Goal: Transaction & Acquisition: Purchase product/service

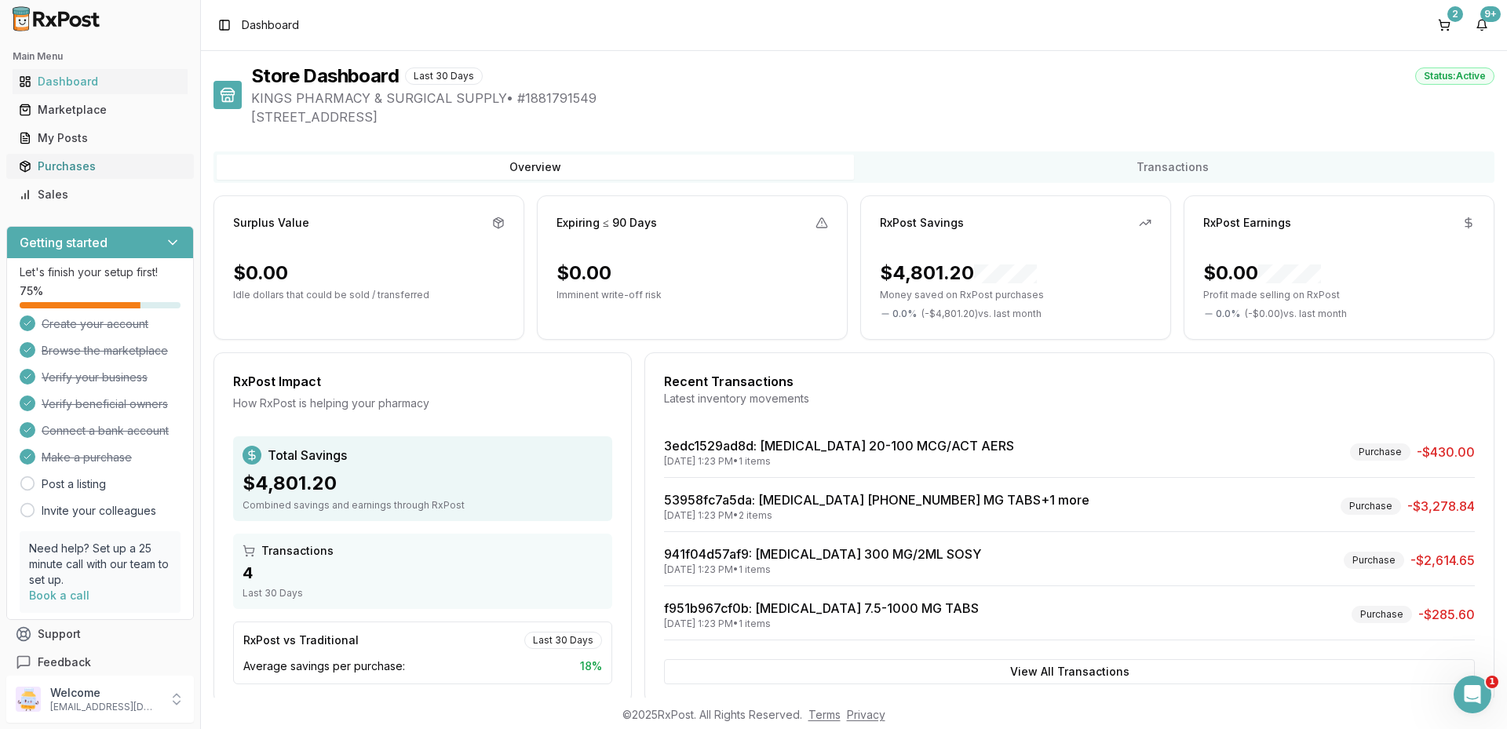
click at [64, 169] on div "Purchases" at bounding box center [100, 167] width 162 height 16
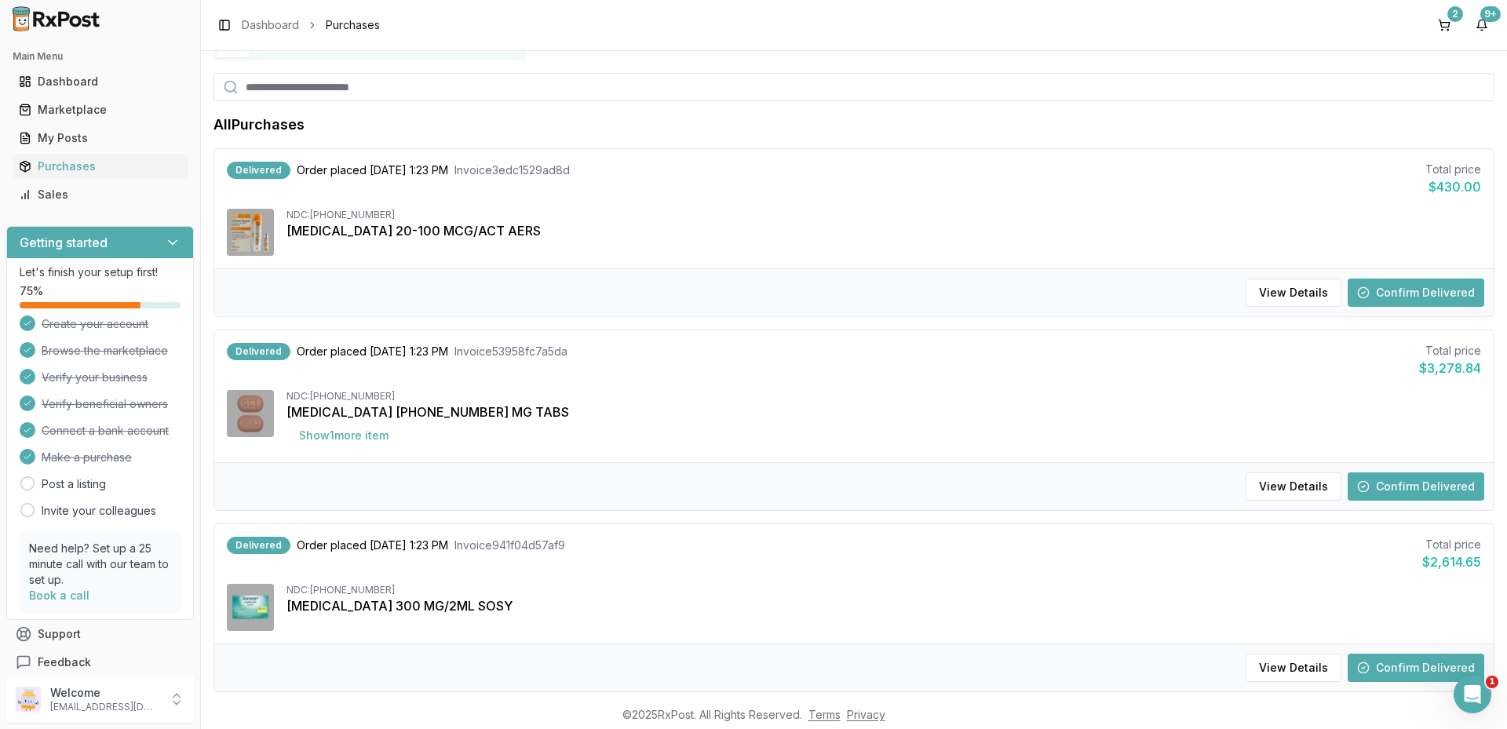
scroll to position [157, 0]
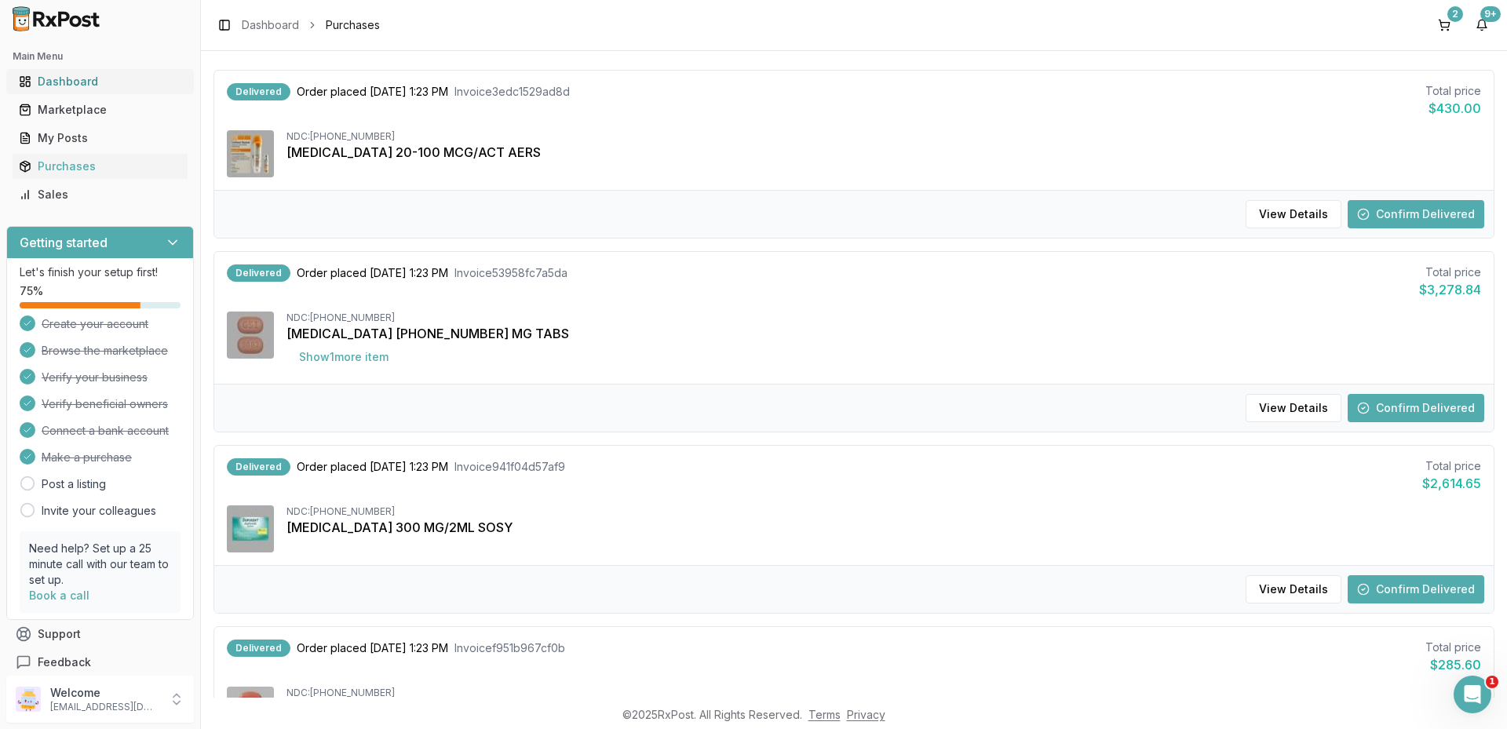
click at [80, 88] on div "Dashboard" at bounding box center [100, 82] width 162 height 16
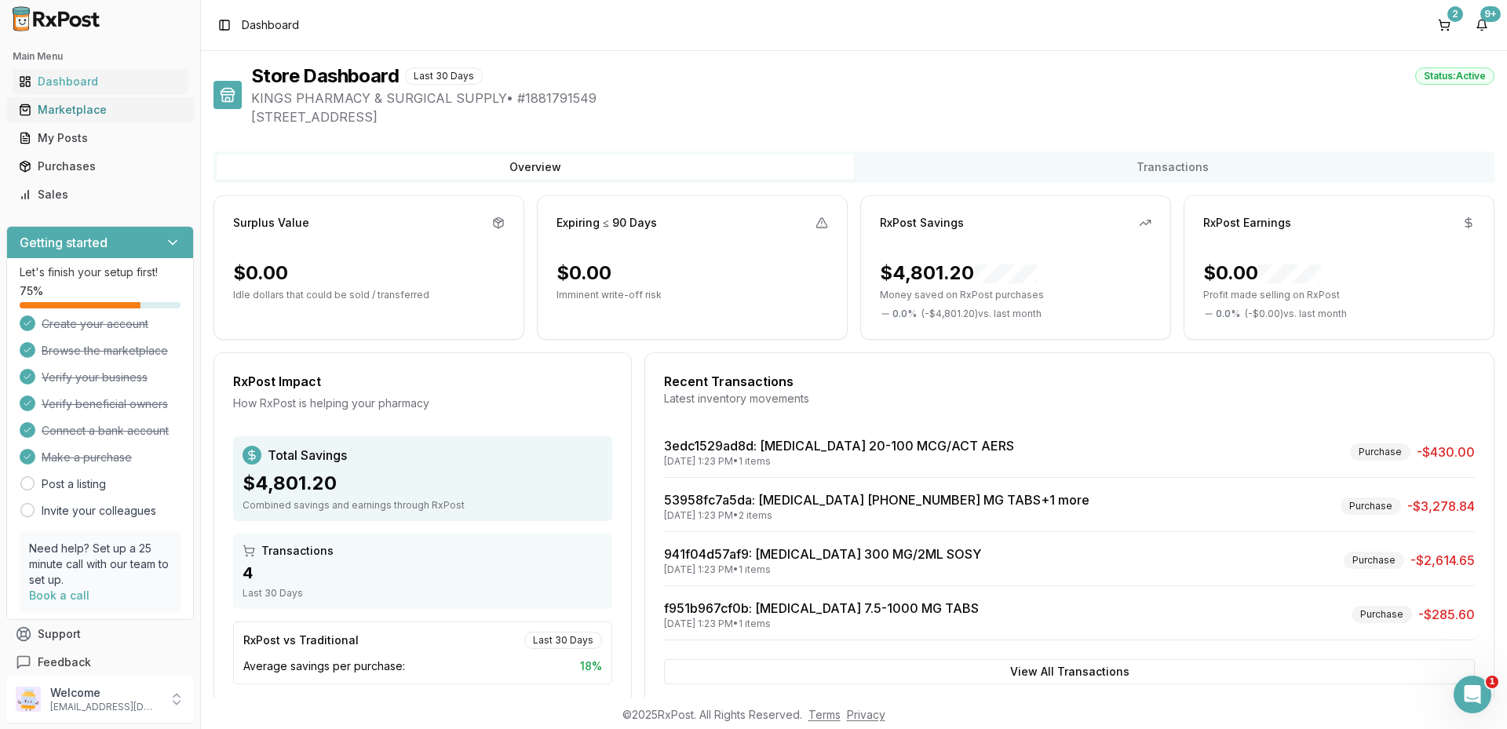
click at [92, 105] on div "Marketplace" at bounding box center [100, 110] width 162 height 16
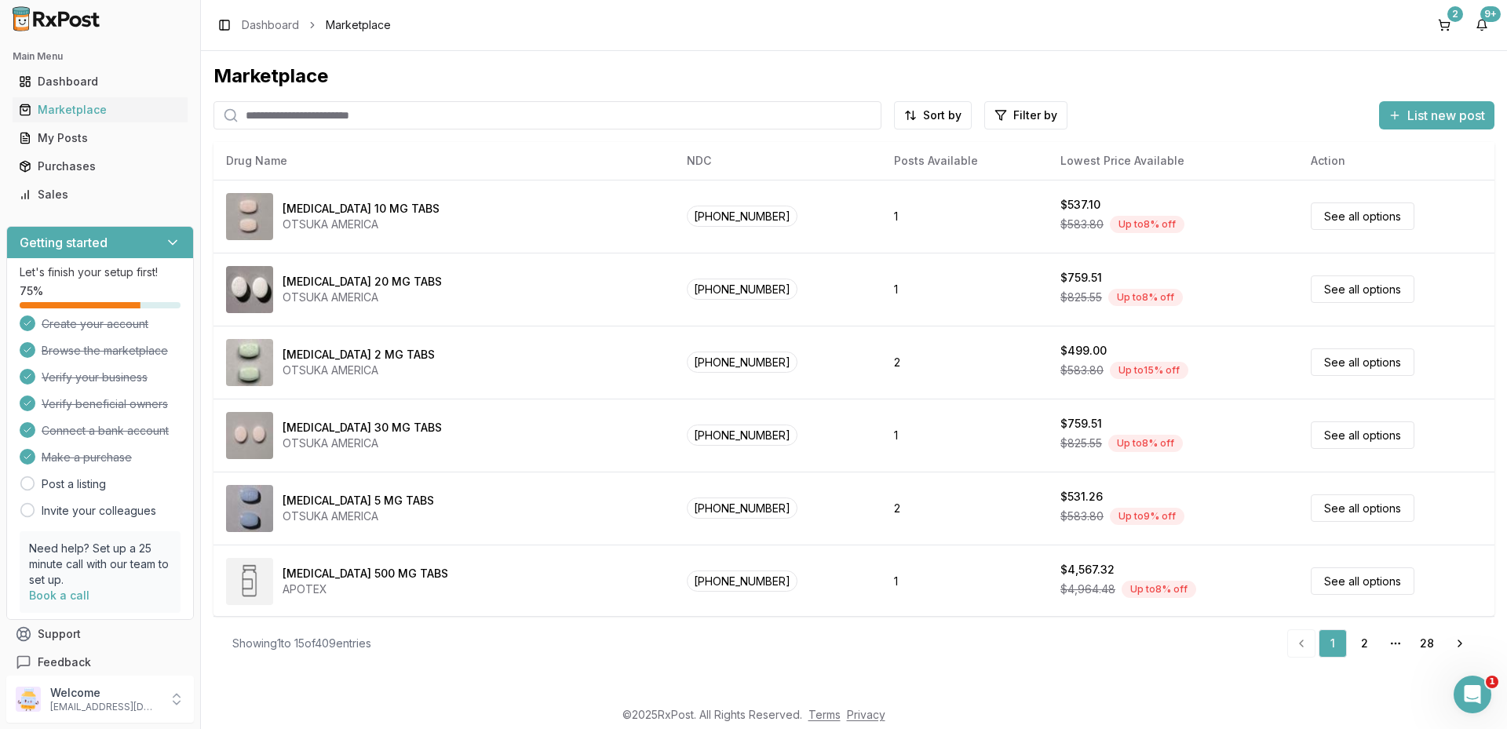
paste input "**********"
type input "**********"
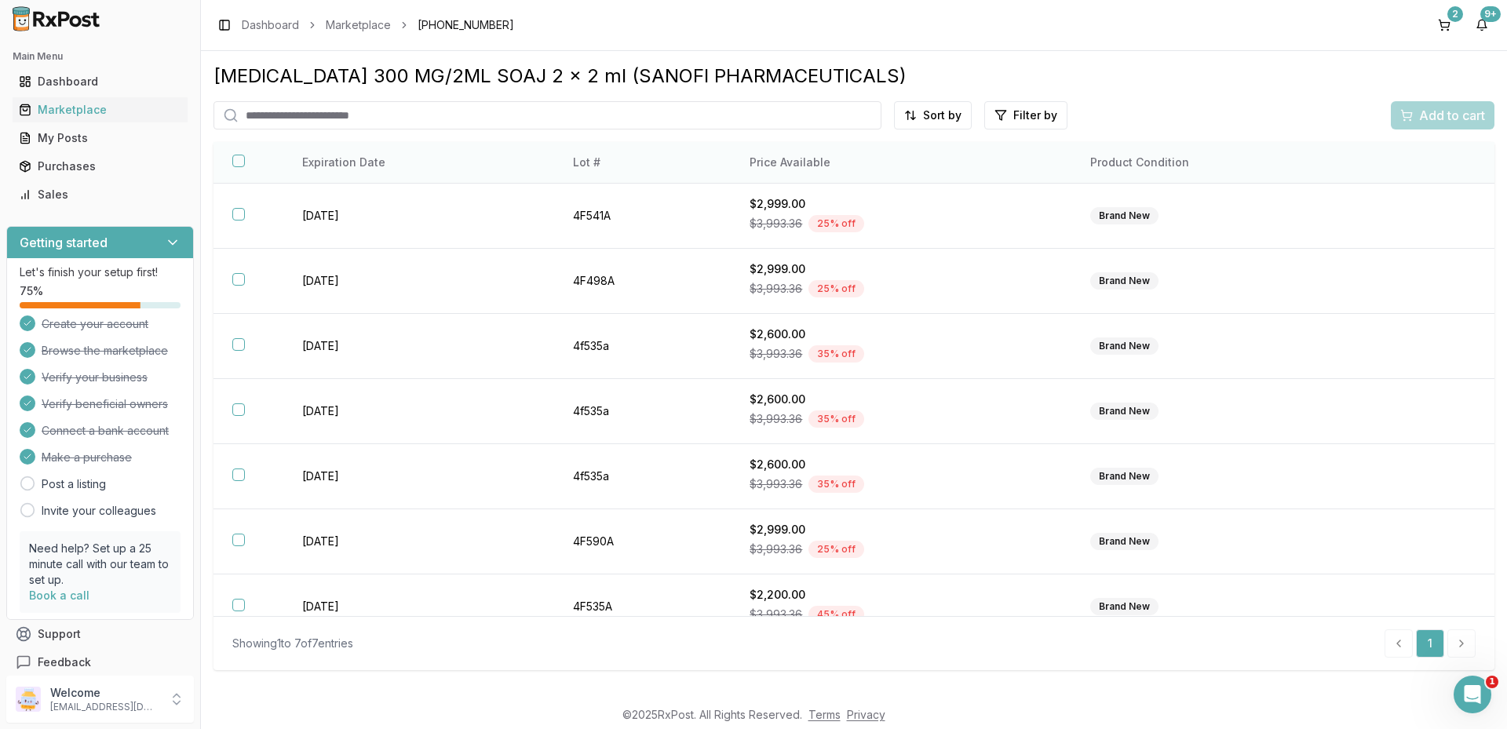
click at [805, 172] on th "Price Available" at bounding box center [901, 163] width 341 height 42
click at [805, 168] on th "Price Available" at bounding box center [901, 163] width 341 height 42
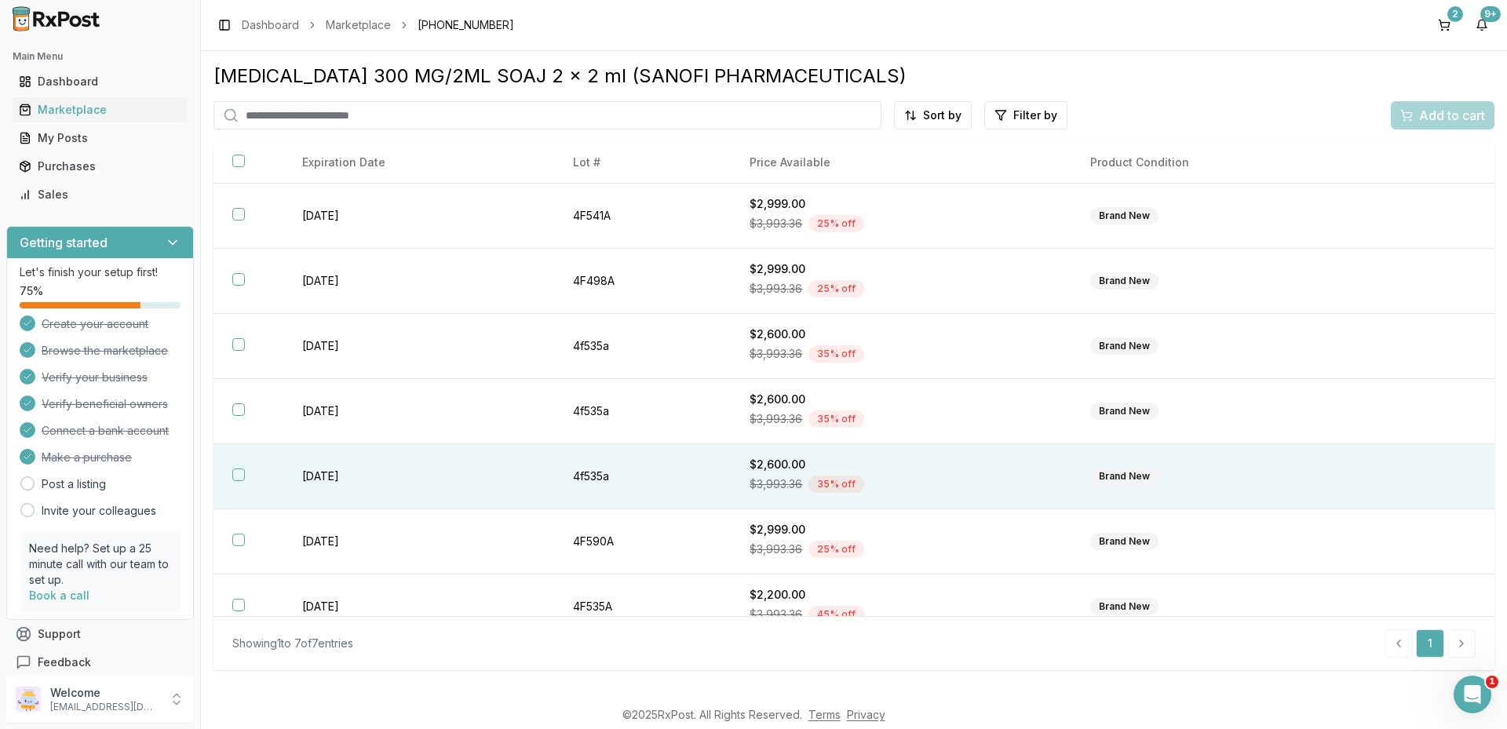
scroll to position [23, 0]
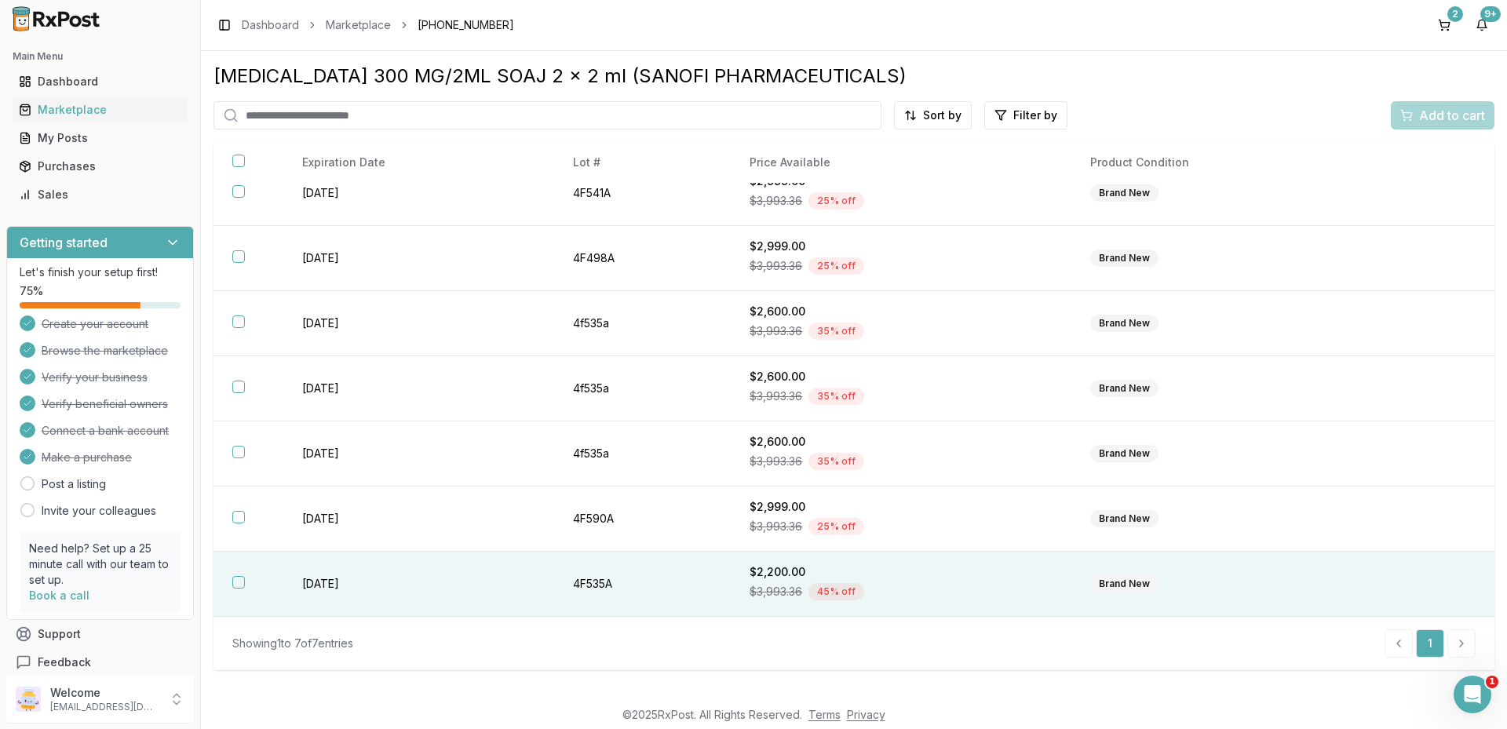
click at [326, 583] on td "[DATE]" at bounding box center [418, 584] width 270 height 65
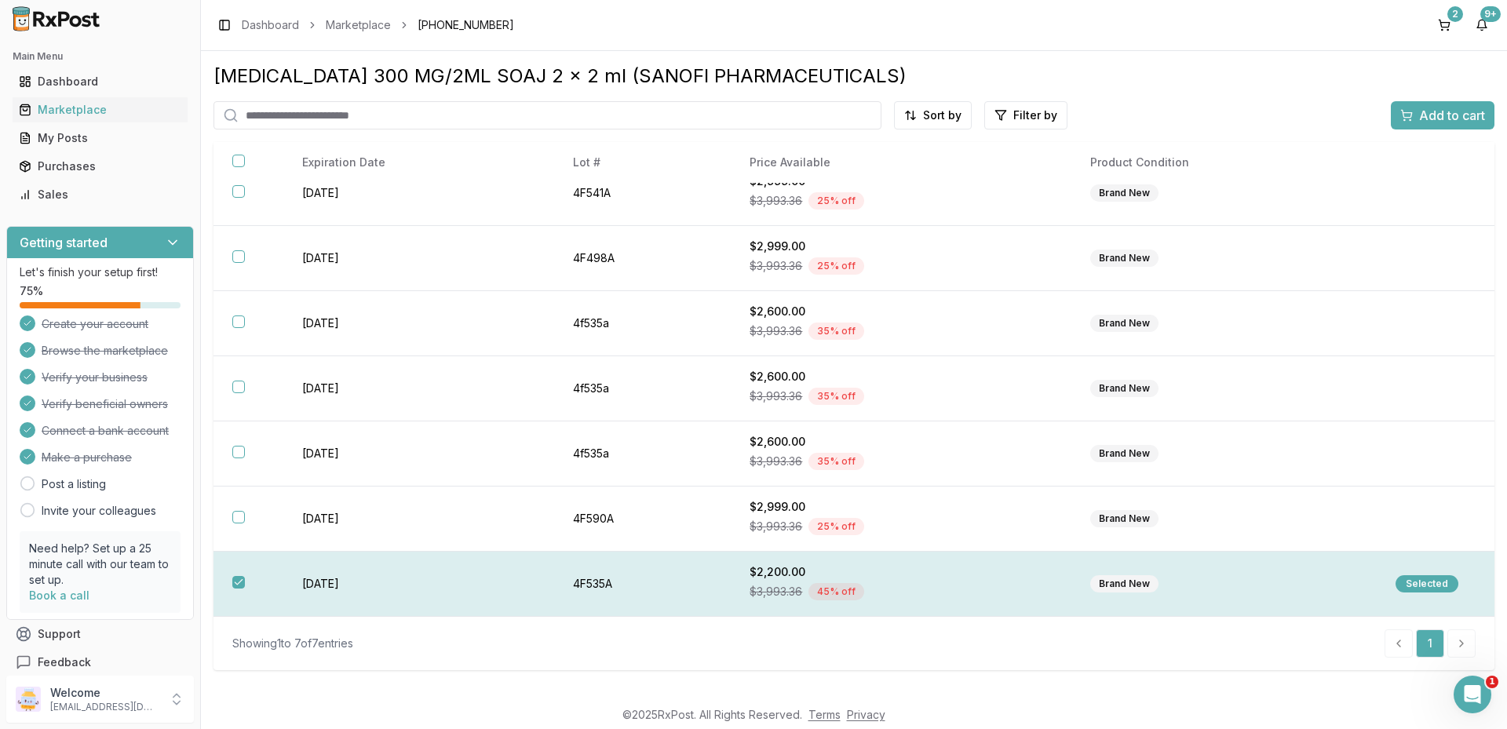
click at [1401, 576] on div "Selected" at bounding box center [1426, 583] width 63 height 17
